Goal: Task Accomplishment & Management: Manage account settings

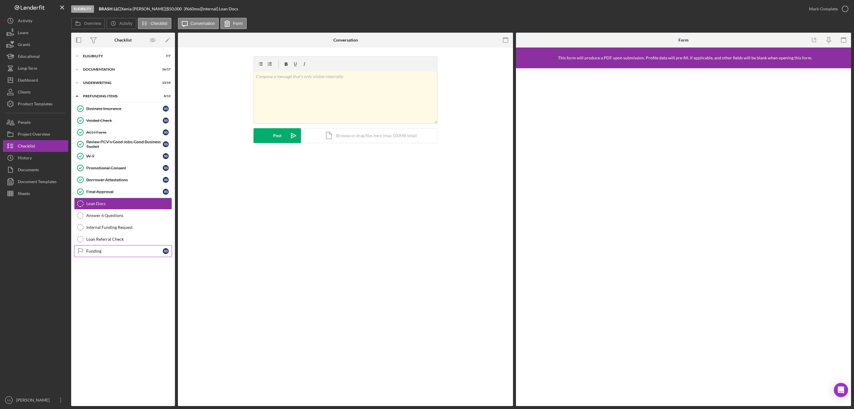
click at [91, 253] on div "Funding" at bounding box center [124, 251] width 77 height 5
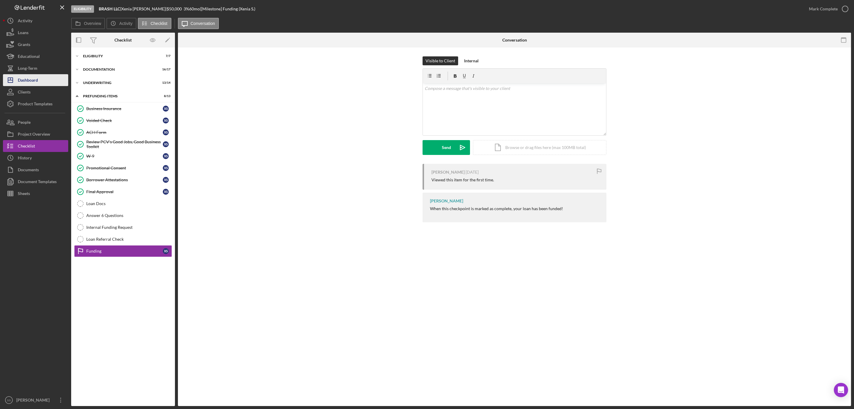
click at [50, 77] on button "Icon/Dashboard Dashboard" at bounding box center [35, 80] width 65 height 12
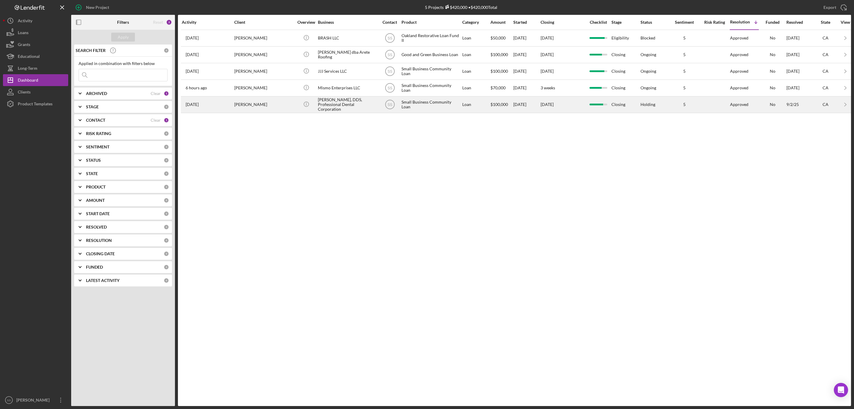
click at [262, 109] on div "[PERSON_NAME]" at bounding box center [263, 105] width 59 height 16
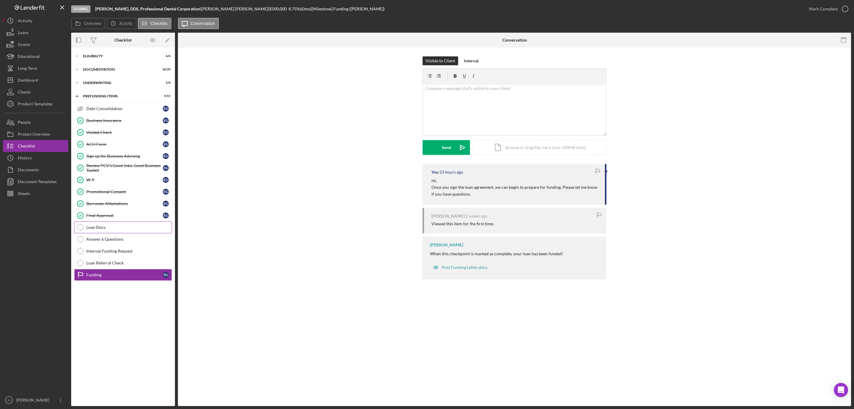
click at [112, 228] on div "Loan Docs" at bounding box center [128, 227] width 85 height 5
